Goal: Navigation & Orientation: Find specific page/section

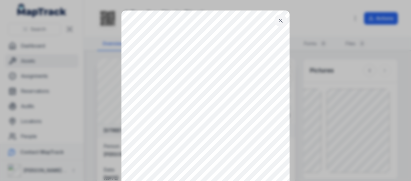
click at [277, 24] on icon at bounding box center [280, 20] width 7 height 7
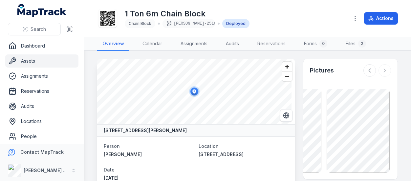
click at [30, 59] on link "Assets" at bounding box center [41, 60] width 73 height 13
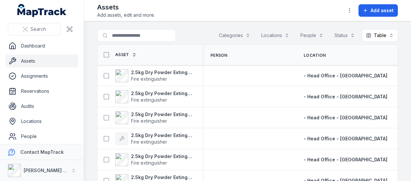
click at [240, 35] on button "Categories" at bounding box center [234, 35] width 40 height 12
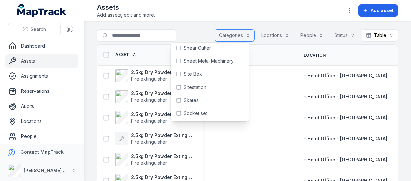
scroll to position [984, 0]
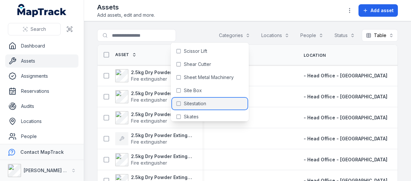
click at [196, 104] on span "Sitestation" at bounding box center [195, 103] width 22 height 7
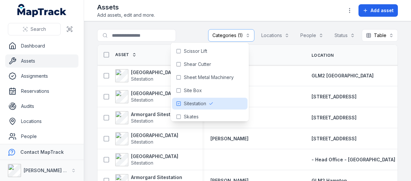
click at [300, 3] on div "Assets Add assets, edit and more. Add asset" at bounding box center [247, 11] width 300 height 16
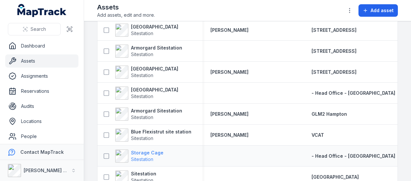
scroll to position [66, 0]
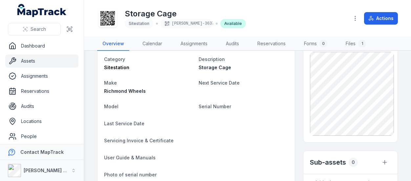
scroll to position [33, 0]
